Goal: Go to known website: Access a specific website the user already knows

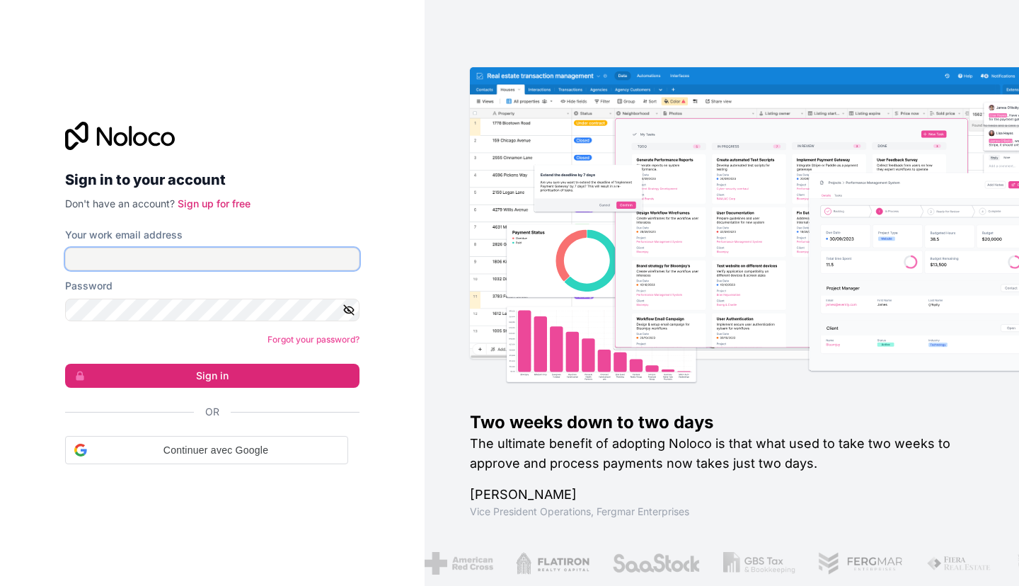
click at [235, 258] on input "Your work email address" at bounding box center [212, 259] width 294 height 23
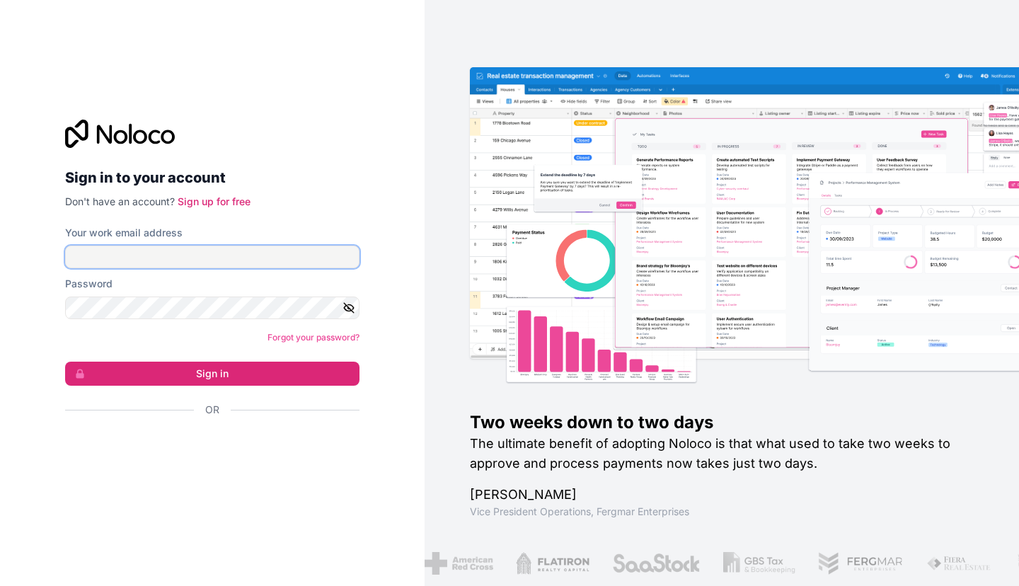
click at [250, 254] on input "Your work email address" at bounding box center [212, 257] width 294 height 23
type input "[PERSON_NAME][EMAIL_ADDRESS][DOMAIN_NAME]"
click at [244, 376] on button "Sign in" at bounding box center [212, 374] width 294 height 24
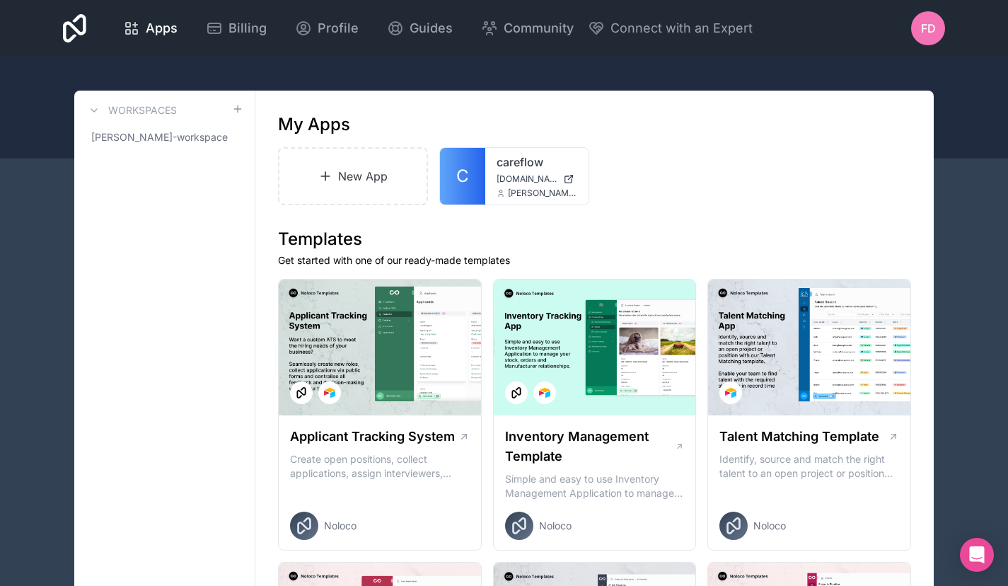
click at [498, 165] on link "careflow" at bounding box center [537, 162] width 81 height 17
